Goal: Information Seeking & Learning: Learn about a topic

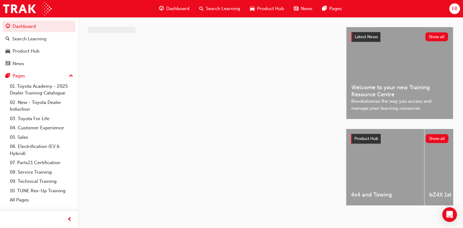
click at [176, 9] on span "Dashboard" at bounding box center [177, 8] width 23 height 7
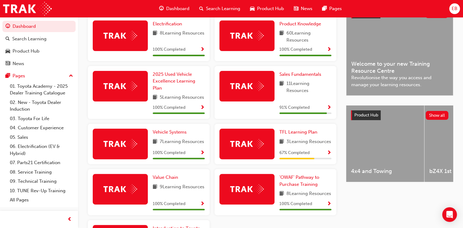
scroll to position [153, 0]
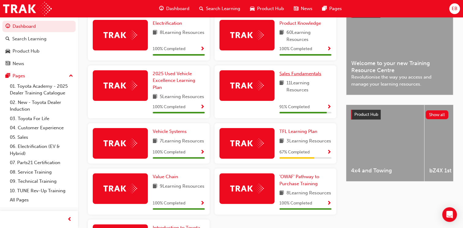
click at [302, 76] on span "Sales Fundamentals" at bounding box center [300, 74] width 42 height 6
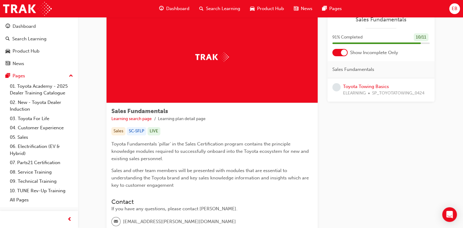
scroll to position [73, 0]
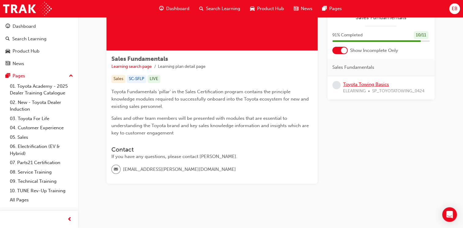
click at [365, 85] on link "Toyota Towing Basics" at bounding box center [366, 85] width 46 height 6
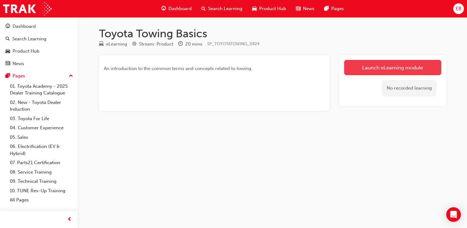
click at [395, 65] on link "Launch eLearning module" at bounding box center [392, 67] width 97 height 15
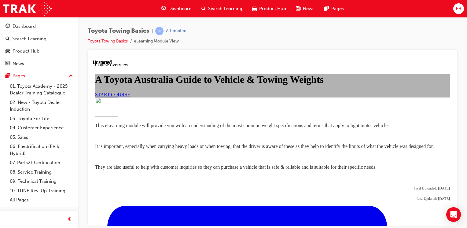
click at [130, 97] on span "START COURSE" at bounding box center [112, 94] width 35 height 5
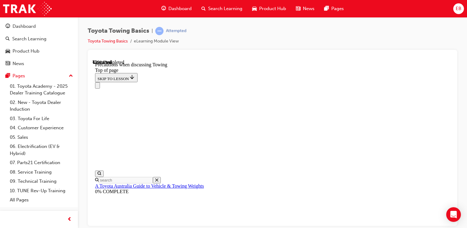
scroll to position [417, 0]
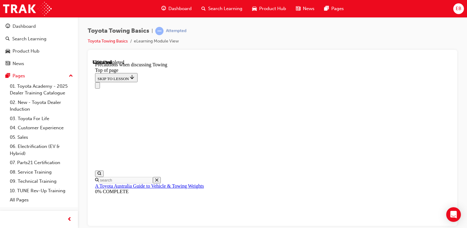
drag, startPoint x: 225, startPoint y: 113, endPoint x: 228, endPoint y: 109, distance: 3.7
drag, startPoint x: 316, startPoint y: 215, endPoint x: 296, endPoint y: 172, distance: 47.4
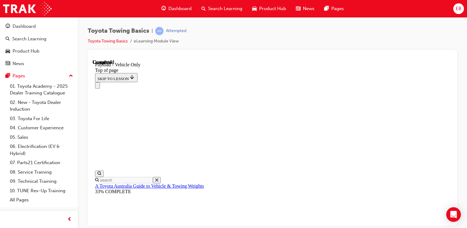
scroll to position [919, 0]
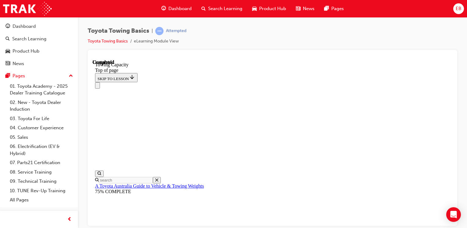
drag, startPoint x: 168, startPoint y: 4942, endPoint x: 170, endPoint y: 4949, distance: 6.8
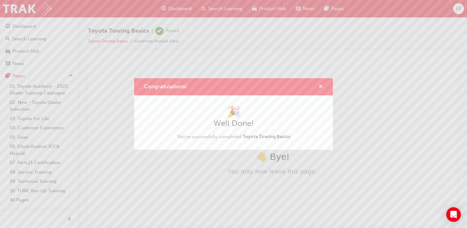
drag, startPoint x: 322, startPoint y: 87, endPoint x: 15, endPoint y: 11, distance: 316.7
click at [322, 87] on span "cross-icon" at bounding box center [321, 87] width 5 height 6
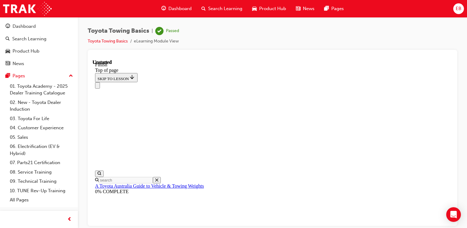
click at [189, 8] on span "Dashboard" at bounding box center [180, 8] width 23 height 7
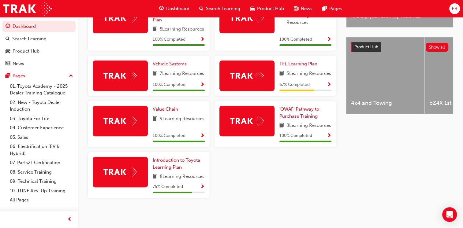
scroll to position [247, 0]
click at [165, 157] on span "Introduction to Toyota Learning Plan" at bounding box center [176, 163] width 47 height 13
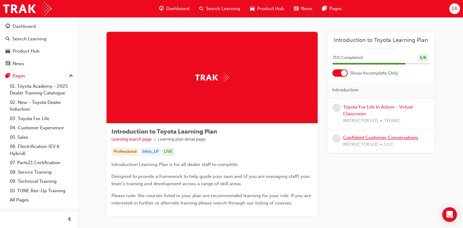
click at [368, 138] on link "Confident Customer Conversations" at bounding box center [380, 138] width 75 height 6
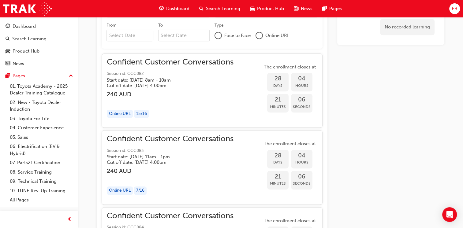
scroll to position [438, 0]
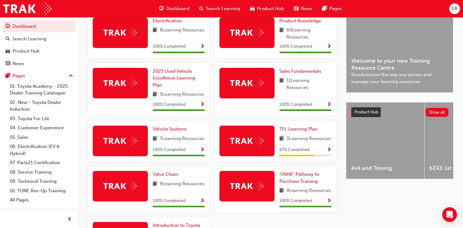
scroll to position [155, 0]
click at [299, 132] on span "TFL Learning Plan" at bounding box center [298, 129] width 38 height 6
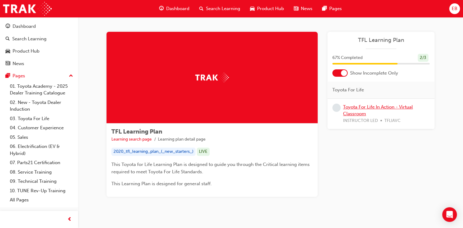
click at [357, 108] on link "Toyota For Life In Action - Virtual Classroom" at bounding box center [378, 110] width 70 height 13
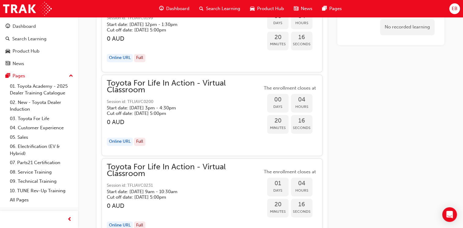
scroll to position [764, 0]
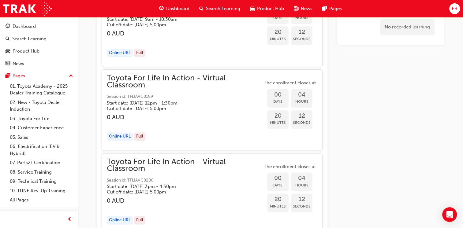
click at [119, 135] on div "Online URL" at bounding box center [120, 136] width 26 height 8
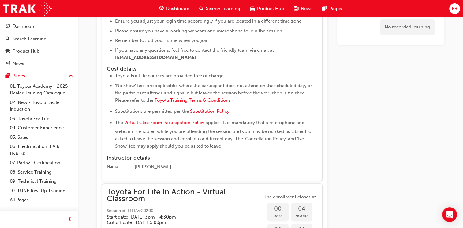
scroll to position [795, 0]
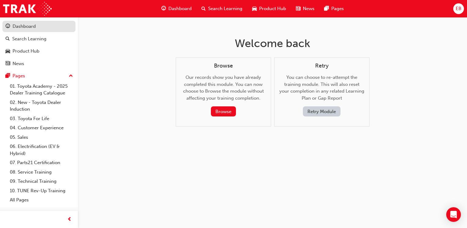
click at [35, 27] on div "Dashboard" at bounding box center [39, 27] width 67 height 8
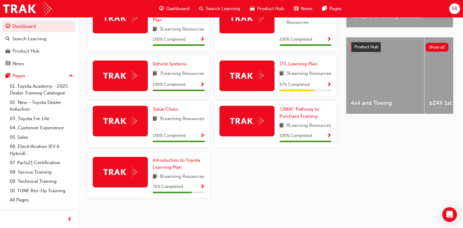
scroll to position [247, 0]
click at [193, 157] on span "Introduction to Toyota Learning Plan" at bounding box center [176, 163] width 47 height 13
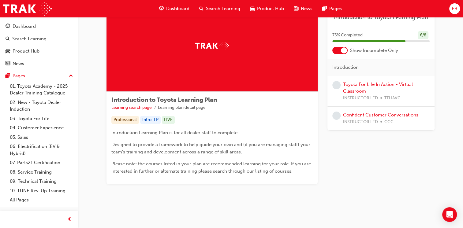
scroll to position [32, 0]
click at [388, 83] on link "Toyota For Life In Action - Virtual Classroom" at bounding box center [378, 88] width 70 height 13
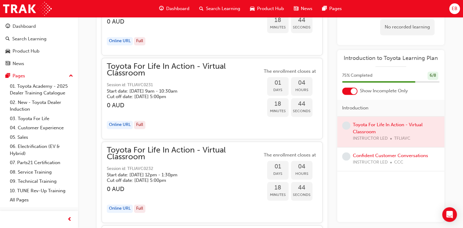
scroll to position [1035, 0]
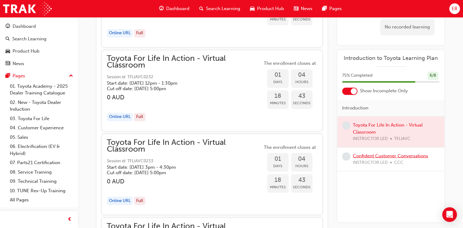
click at [399, 156] on link "Confident Customer Conversations" at bounding box center [390, 156] width 75 height 6
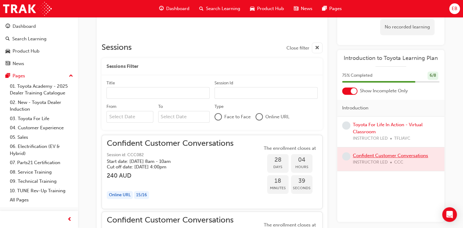
scroll to position [332, 0]
